Goal: Task Accomplishment & Management: Manage account settings

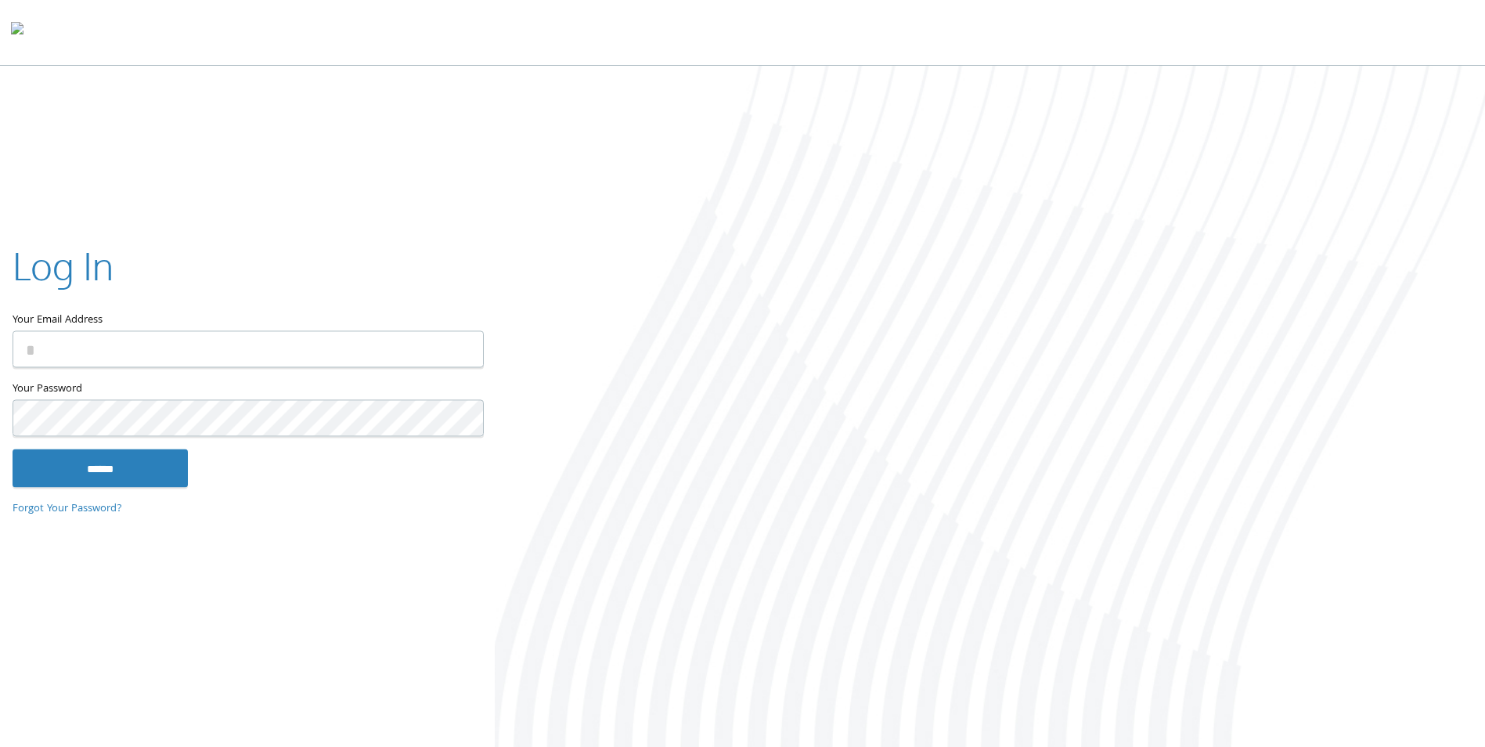
click at [45, 346] on input "Your Email Address" at bounding box center [248, 349] width 471 height 37
type input "**********"
